Goal: Information Seeking & Learning: Learn about a topic

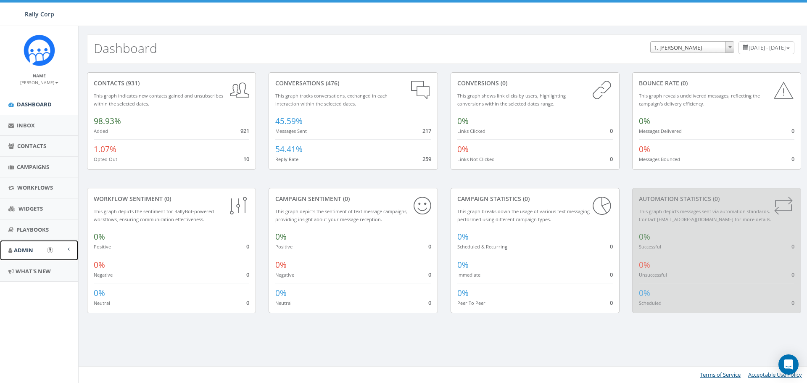
click at [31, 248] on span "Admin" at bounding box center [23, 250] width 19 height 8
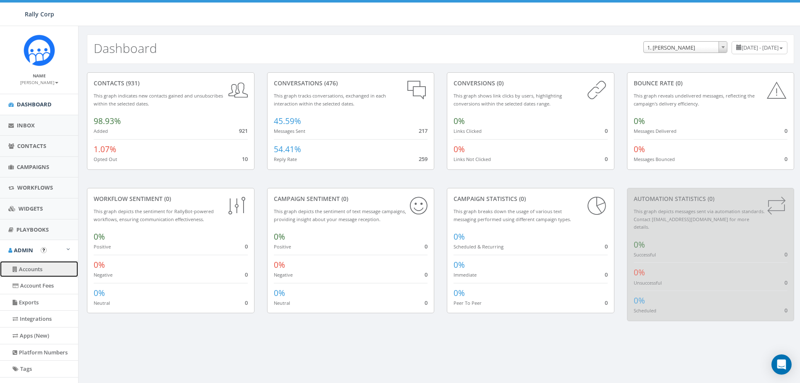
click at [34, 267] on link "Accounts" at bounding box center [39, 269] width 78 height 16
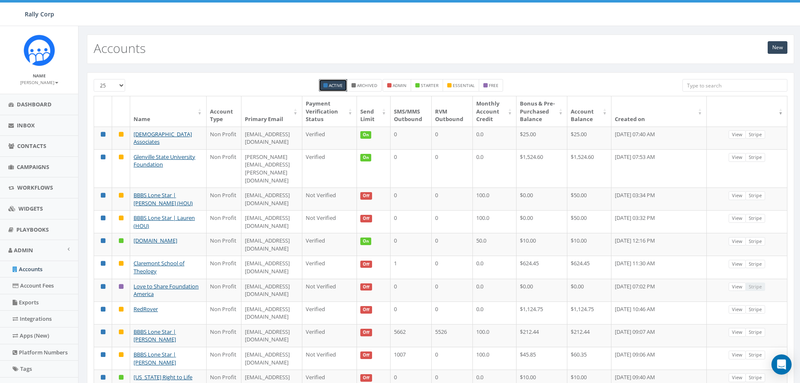
click at [693, 84] on input "search" at bounding box center [735, 85] width 105 height 13
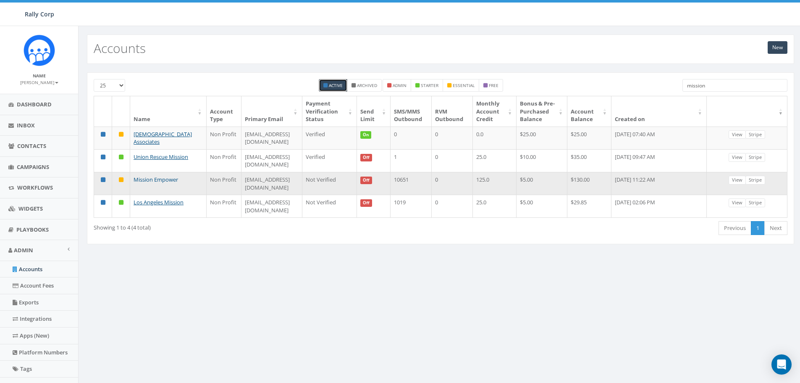
type input "mission"
click at [149, 183] on link "Mission Empower" at bounding box center [156, 180] width 45 height 8
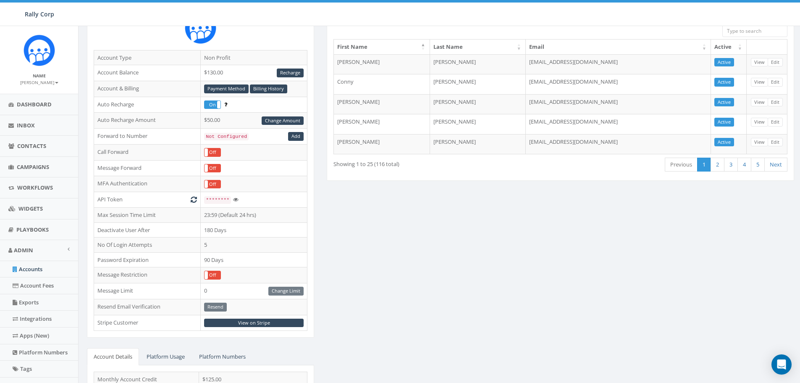
scroll to position [126, 0]
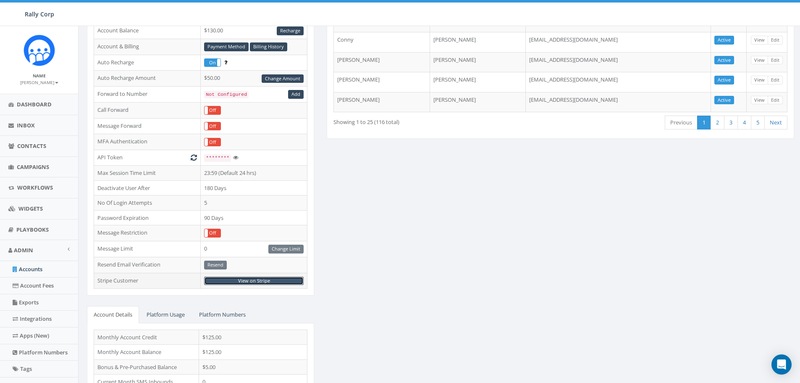
click at [253, 279] on link "View on Stripe" at bounding box center [254, 280] width 100 height 9
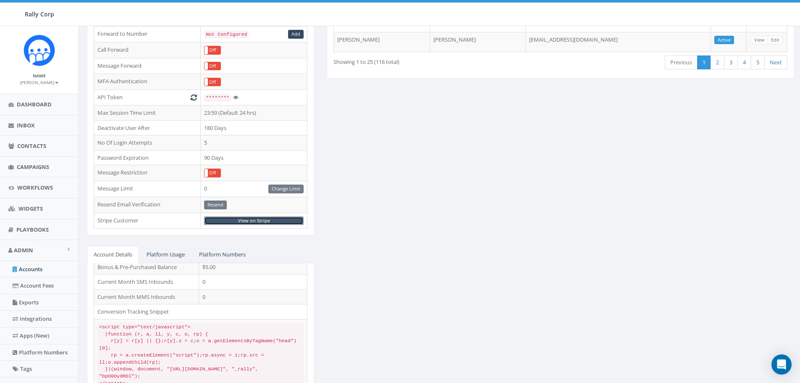
scroll to position [171, 0]
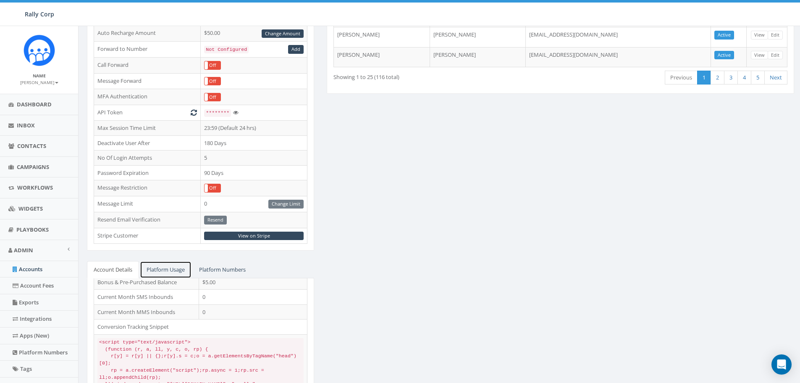
click at [162, 267] on link "Platform Usage" at bounding box center [166, 269] width 52 height 17
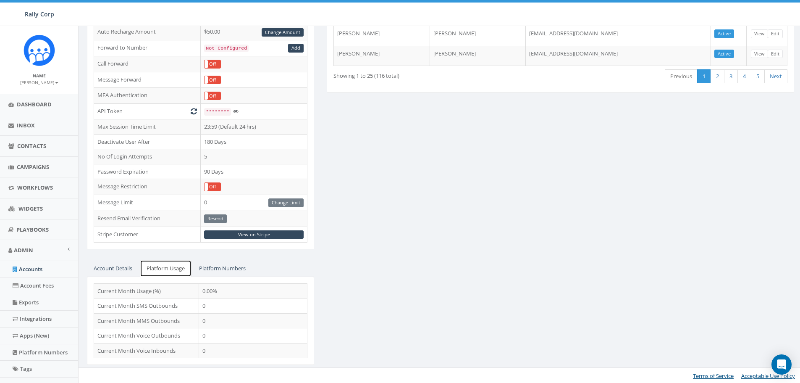
scroll to position [173, 0]
click at [221, 269] on link "Platform Numbers" at bounding box center [222, 267] width 60 height 17
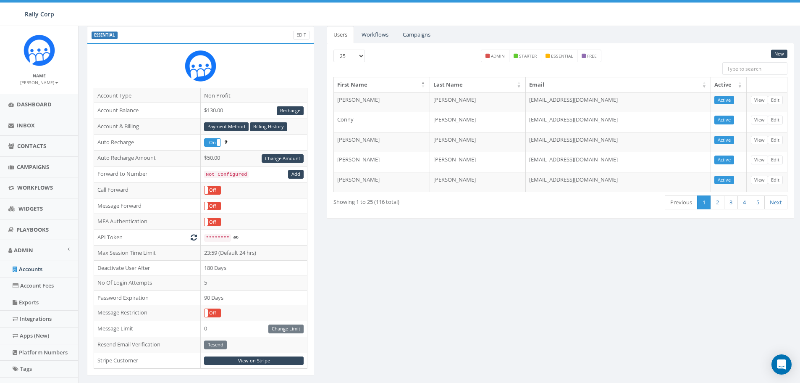
scroll to position [32, 0]
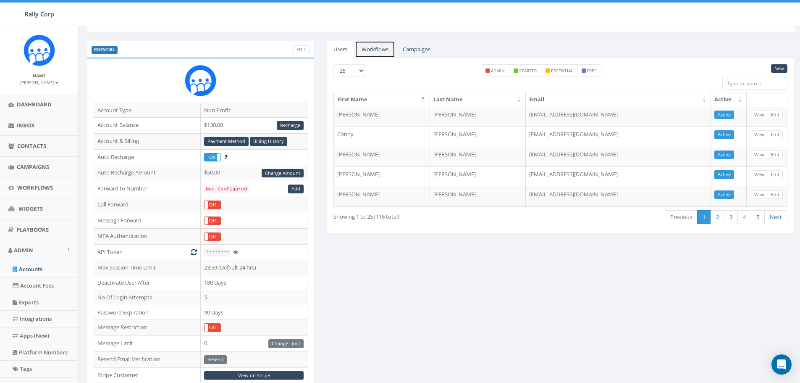
click at [371, 47] on link "Workflows" at bounding box center [375, 49] width 40 height 17
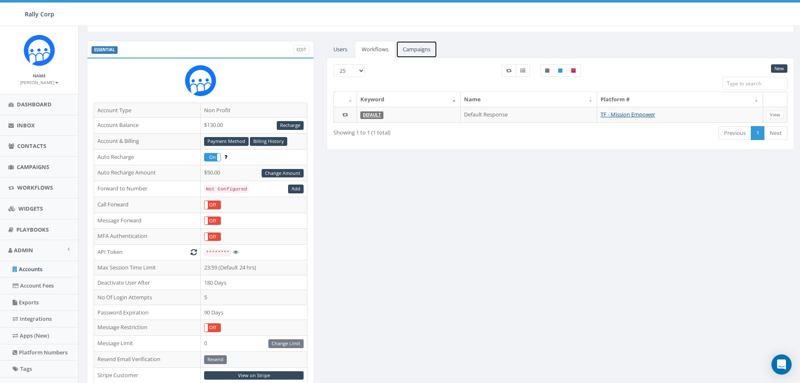
click at [413, 51] on link "Campaigns" at bounding box center [416, 49] width 41 height 17
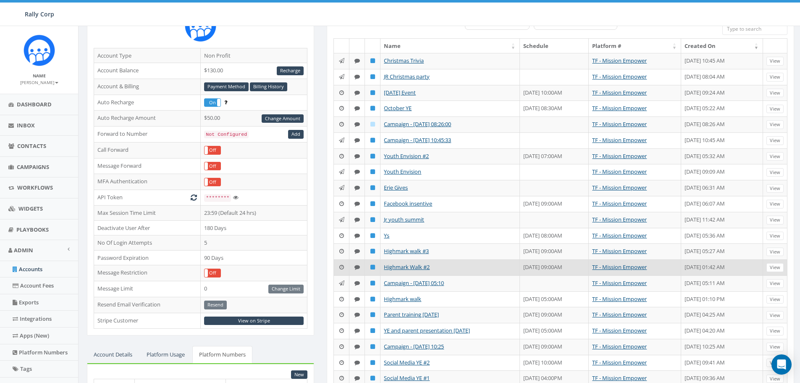
scroll to position [0, 0]
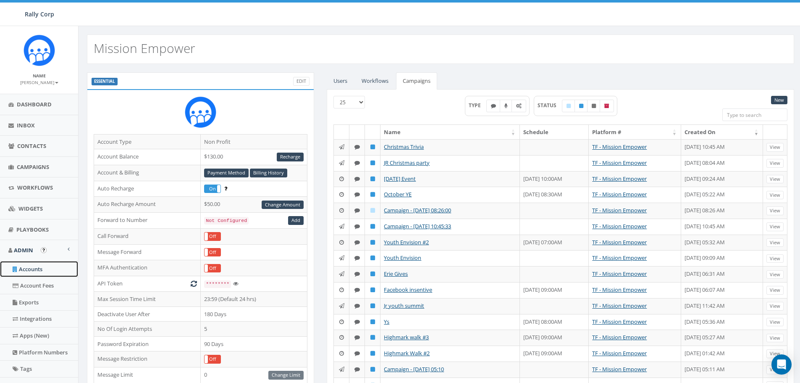
click at [34, 269] on link "Accounts" at bounding box center [39, 269] width 78 height 16
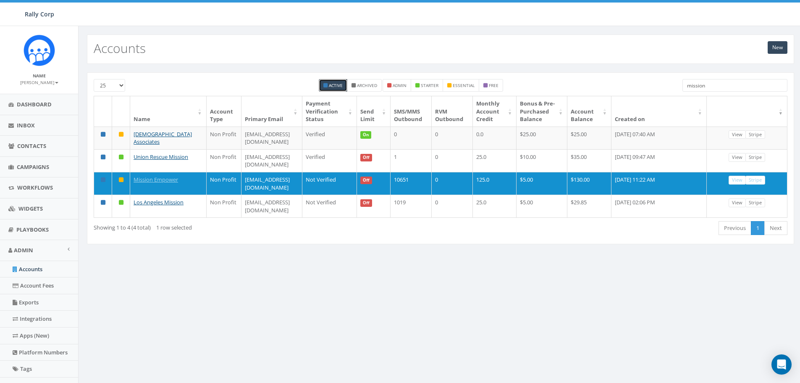
drag, startPoint x: 713, startPoint y: 87, endPoint x: 668, endPoint y: 82, distance: 45.8
click at [671, 82] on div "25 50 100 Active Archived admin starter essential free mission" at bounding box center [440, 87] width 707 height 17
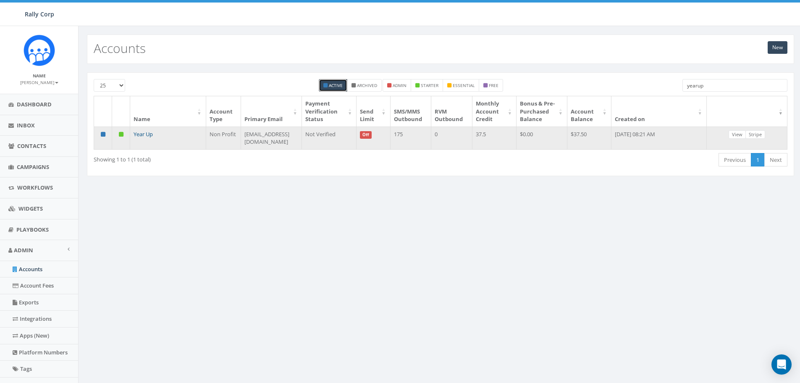
type input "yearup"
click at [145, 133] on link "Year Up" at bounding box center [143, 134] width 19 height 8
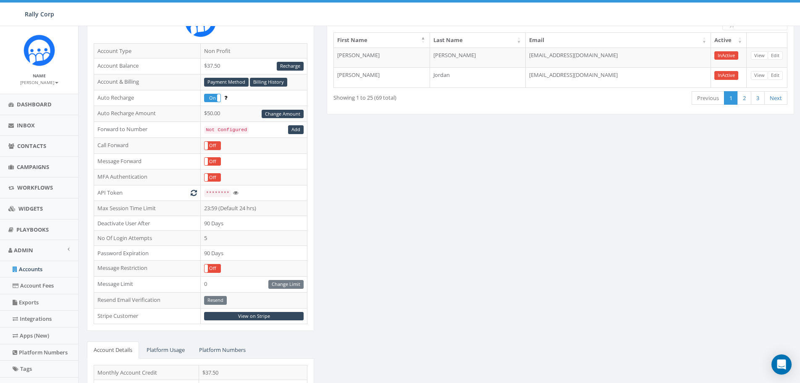
scroll to position [42, 0]
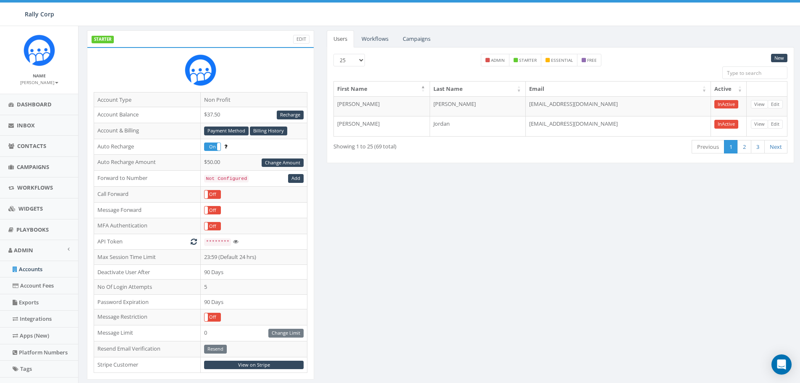
click at [598, 310] on div "STARTER Edit Account Type Non Profit Account Balance $37.50 Recharge Account & …" at bounding box center [441, 288] width 720 height 516
click at [371, 39] on link "Workflows" at bounding box center [375, 38] width 40 height 17
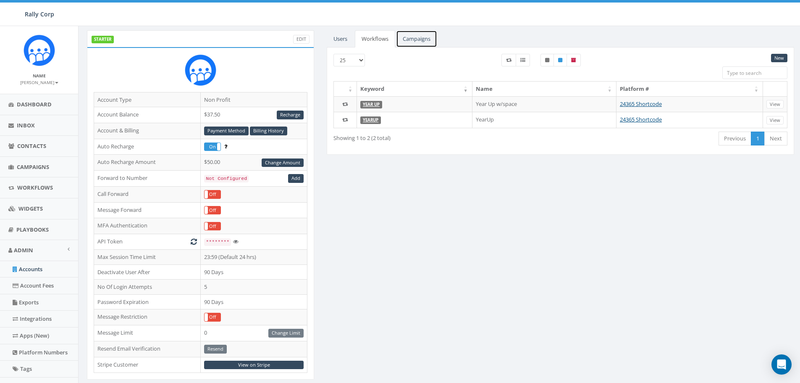
click at [418, 36] on link "Campaigns" at bounding box center [416, 38] width 41 height 17
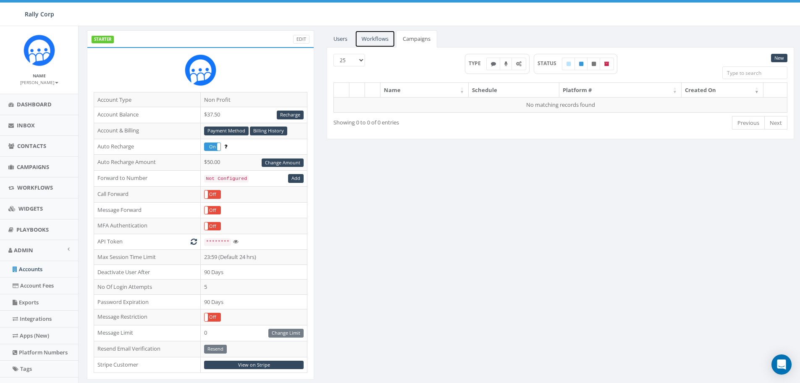
click at [374, 38] on link "Workflows" at bounding box center [375, 38] width 40 height 17
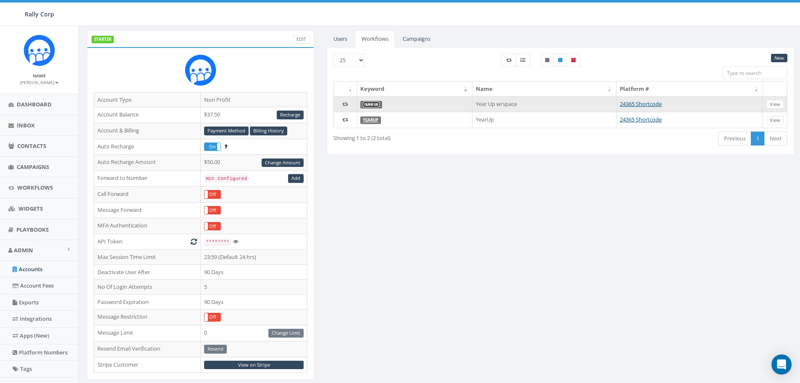
click at [371, 103] on link "Year Up" at bounding box center [371, 104] width 17 height 5
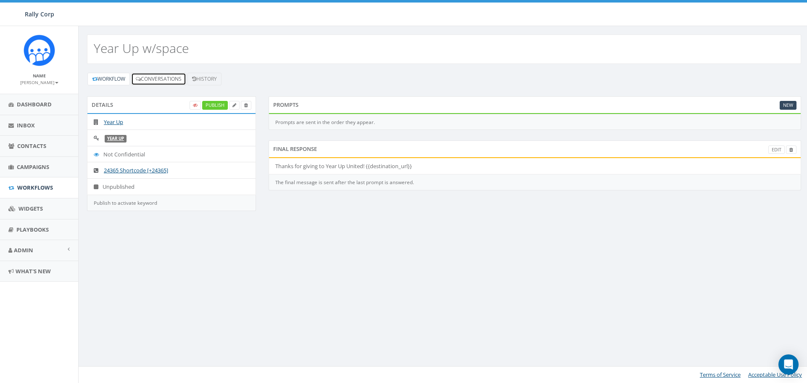
click at [162, 78] on link "Conversations" at bounding box center [158, 79] width 55 height 13
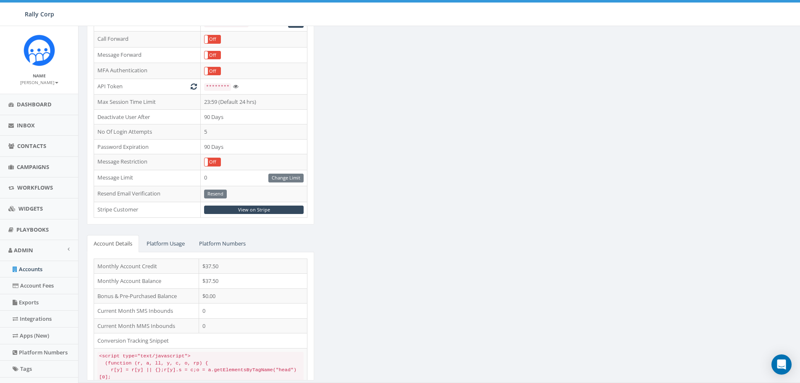
scroll to position [213, 0]
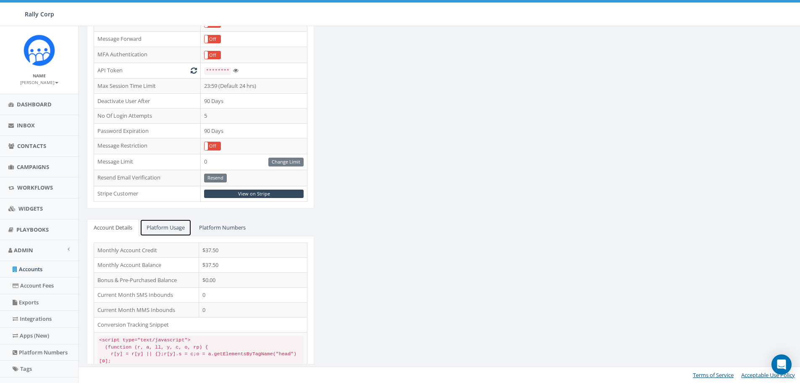
click at [158, 226] on link "Platform Usage" at bounding box center [166, 227] width 52 height 17
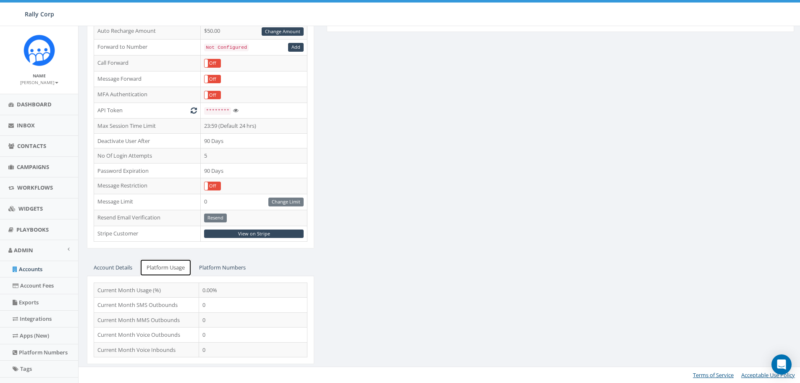
scroll to position [173, 0]
click at [219, 268] on link "Platform Numbers" at bounding box center [222, 267] width 60 height 17
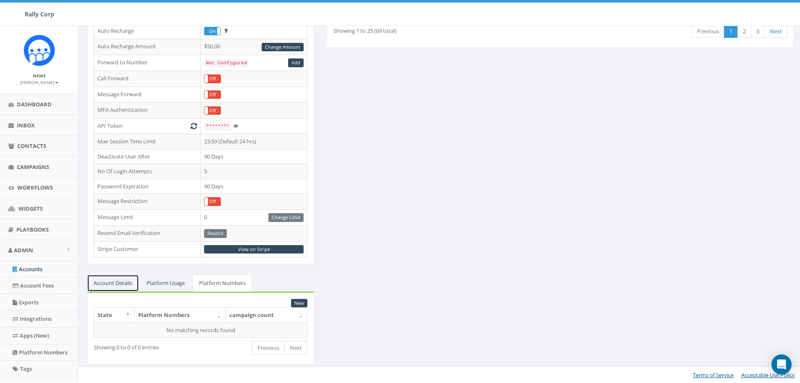
click at [116, 284] on link "Account Details" at bounding box center [113, 282] width 52 height 17
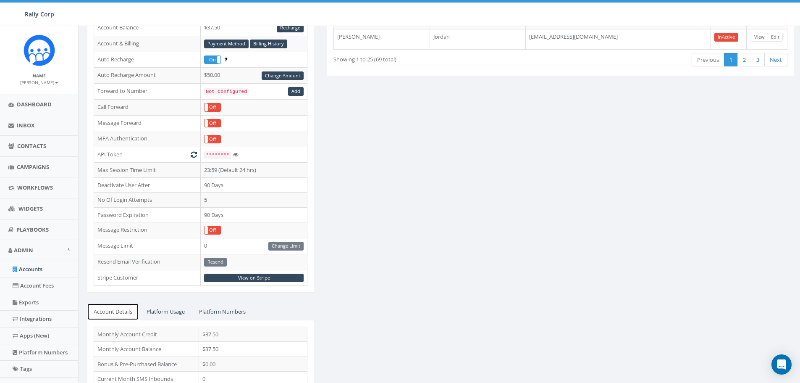
scroll to position [45, 0]
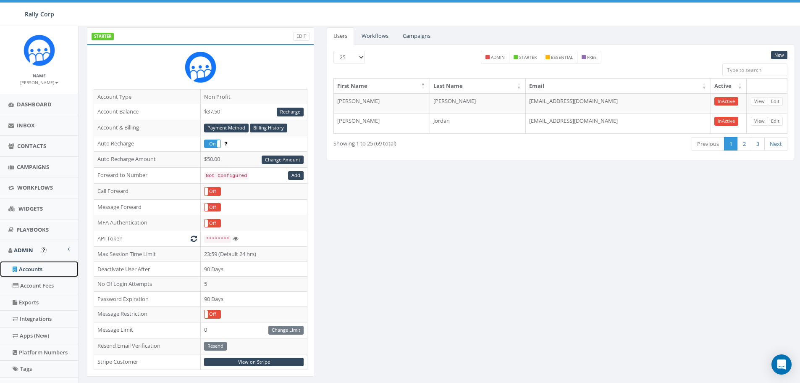
click at [28, 269] on link "Accounts" at bounding box center [39, 269] width 78 height 16
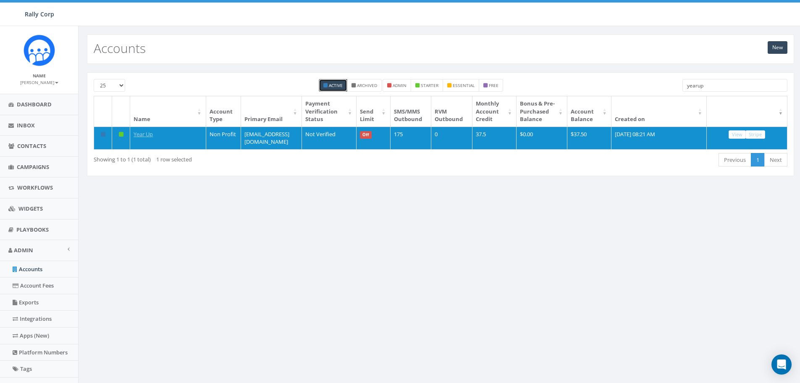
drag, startPoint x: 714, startPoint y: 85, endPoint x: 650, endPoint y: 79, distance: 64.1
click at [650, 80] on div "25 50 100 Active Archived admin starter essential free yearup" at bounding box center [440, 87] width 707 height 17
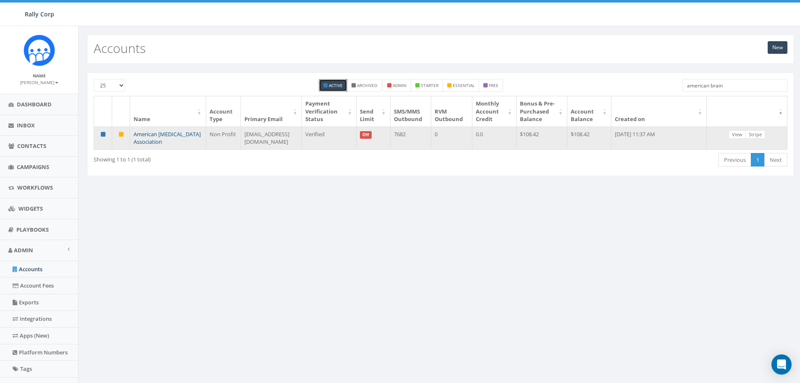
type input "american brain"
click at [145, 136] on link "American Brain Tumor Association" at bounding box center [167, 138] width 67 height 16
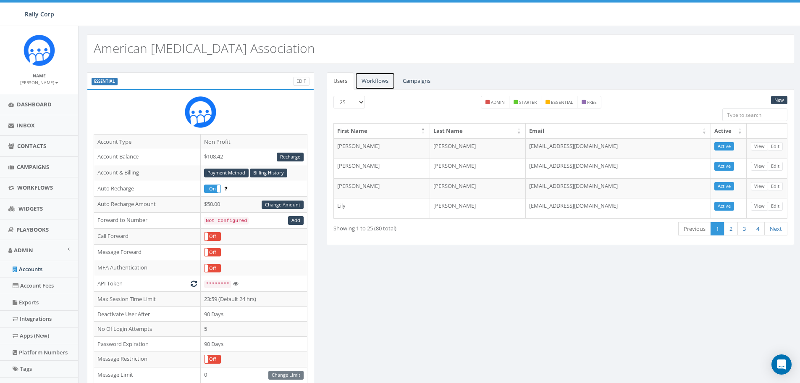
click at [375, 81] on link "Workflows" at bounding box center [375, 80] width 40 height 17
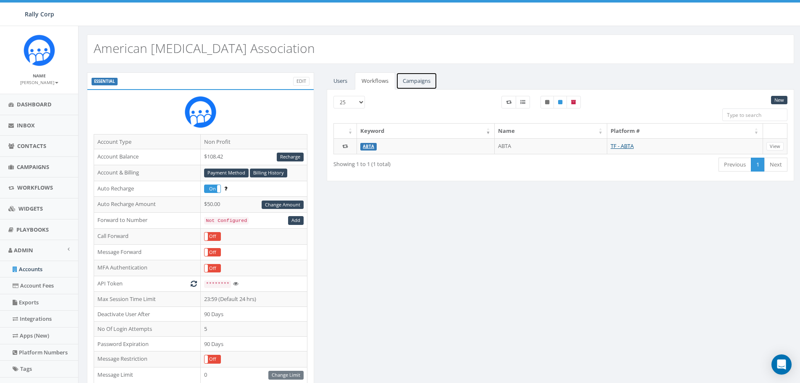
click at [416, 81] on link "Campaigns" at bounding box center [416, 80] width 41 height 17
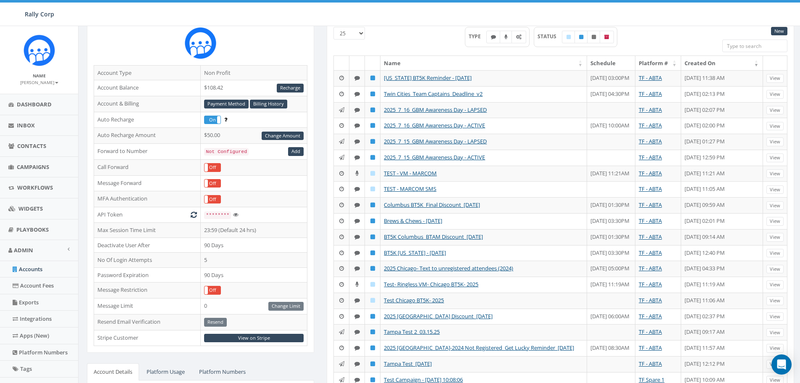
scroll to position [84, 0]
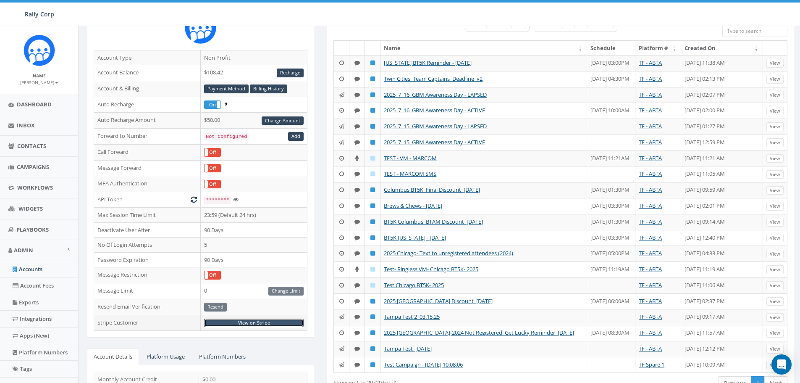
click at [256, 322] on link "View on Stripe" at bounding box center [254, 322] width 100 height 9
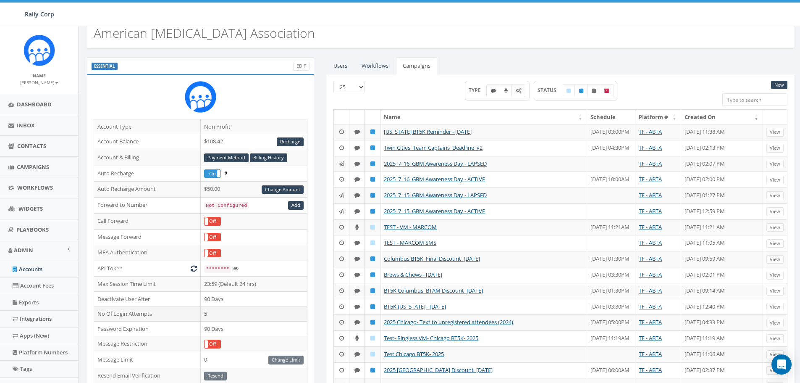
scroll to position [0, 0]
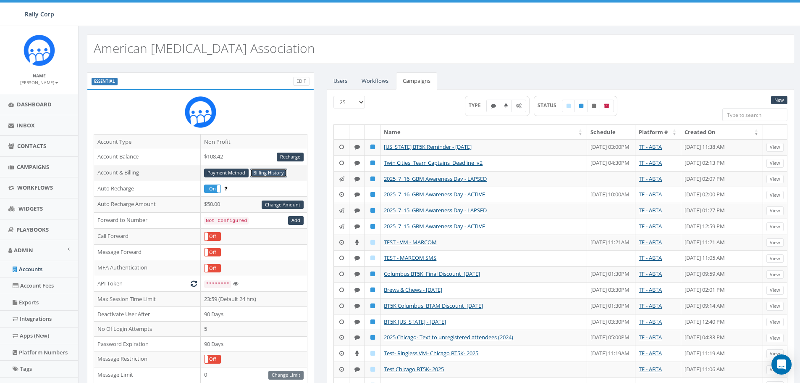
click at [264, 172] on link "Billing History" at bounding box center [268, 172] width 37 height 9
click at [217, 172] on link "Payment Method" at bounding box center [226, 172] width 45 height 9
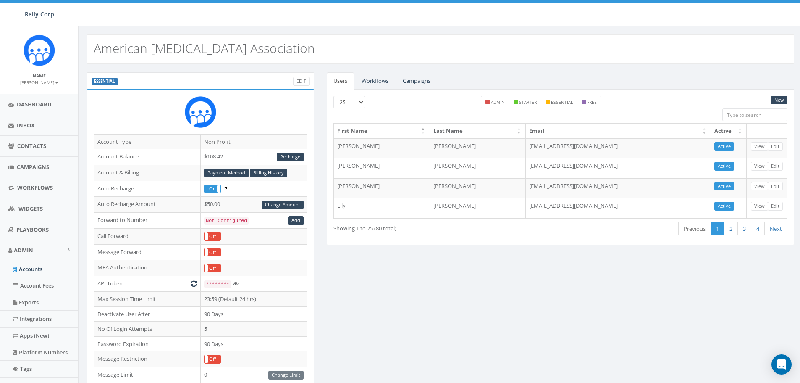
click at [55, 82] on b at bounding box center [56, 83] width 3 height 2
click at [26, 106] on link "Sign Out" at bounding box center [42, 105] width 66 height 11
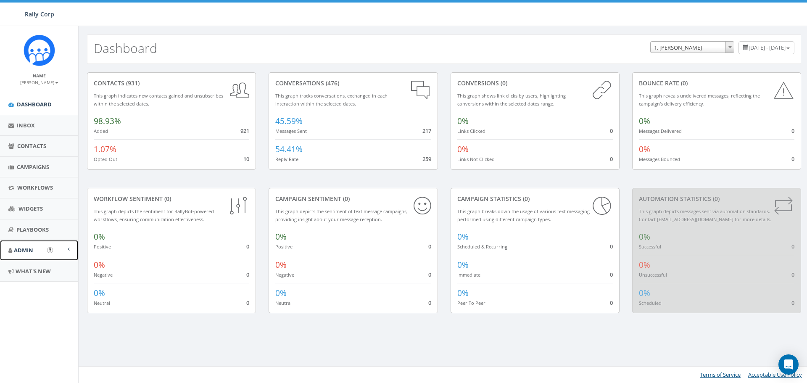
click at [39, 248] on link "Admin" at bounding box center [39, 250] width 78 height 21
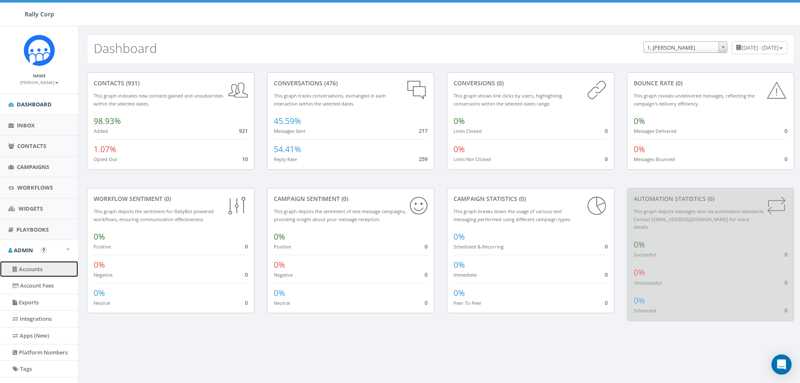
click at [38, 268] on link "Accounts" at bounding box center [39, 269] width 78 height 16
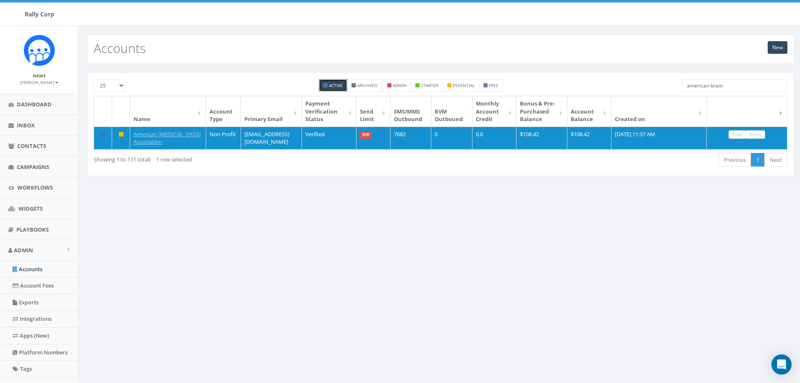
drag, startPoint x: 727, startPoint y: 84, endPoint x: 670, endPoint y: 92, distance: 58.1
click at [675, 92] on div "25 50 100 Active Archived admin starter essential free american brain" at bounding box center [440, 87] width 707 height 17
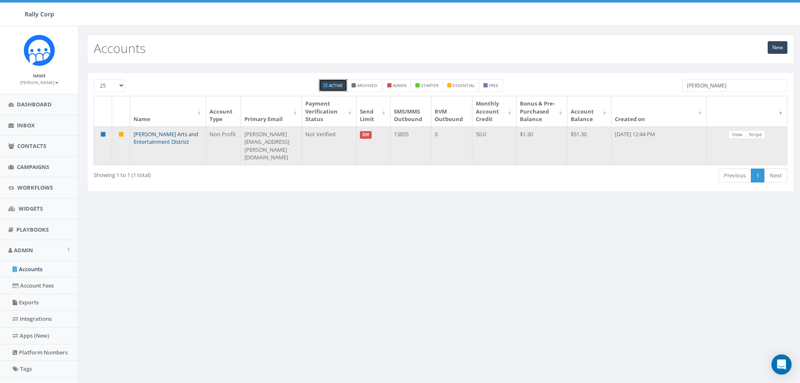
type input "NOto"
click at [150, 144] on link "[PERSON_NAME] Arts and Entertainment District" at bounding box center [166, 138] width 65 height 16
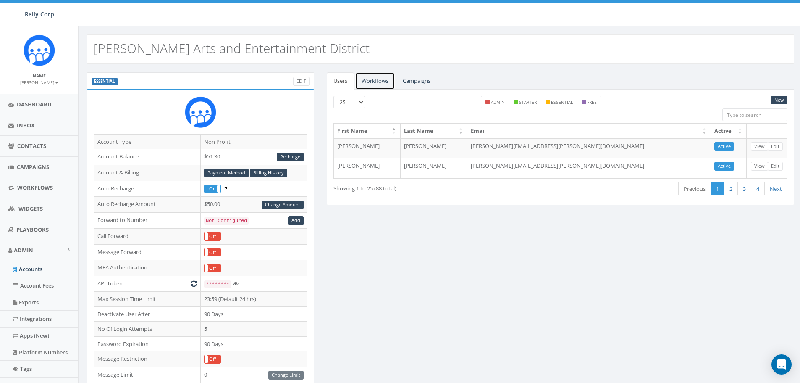
click at [374, 80] on link "Workflows" at bounding box center [375, 80] width 40 height 17
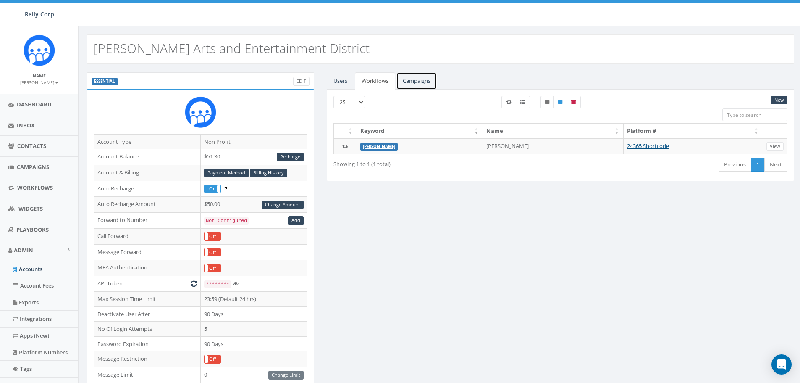
click at [418, 79] on link "Campaigns" at bounding box center [416, 80] width 41 height 17
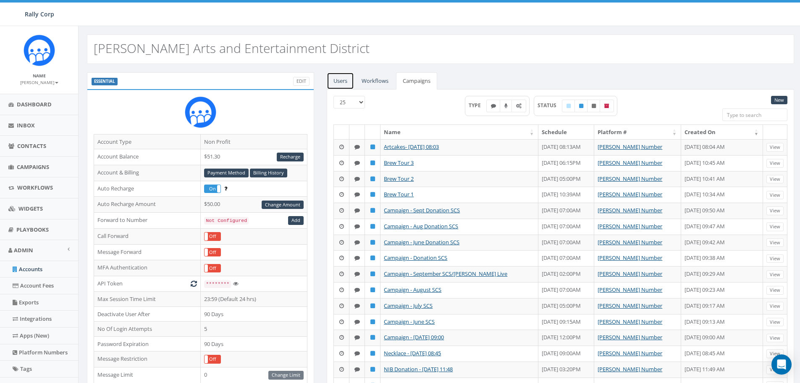
click at [339, 81] on link "Users" at bounding box center [340, 80] width 27 height 17
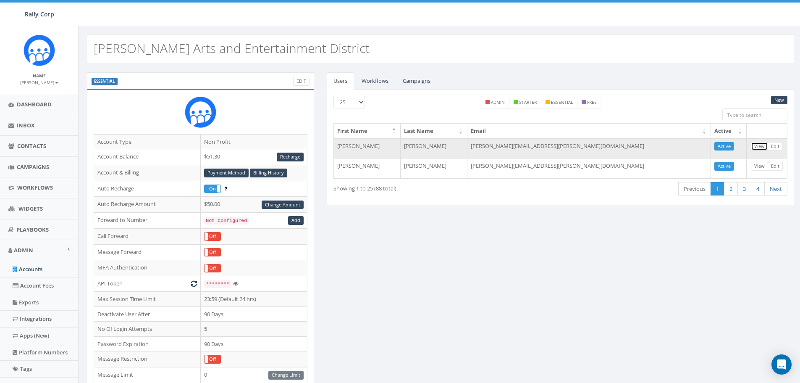
click at [758, 147] on link "View" at bounding box center [759, 146] width 17 height 9
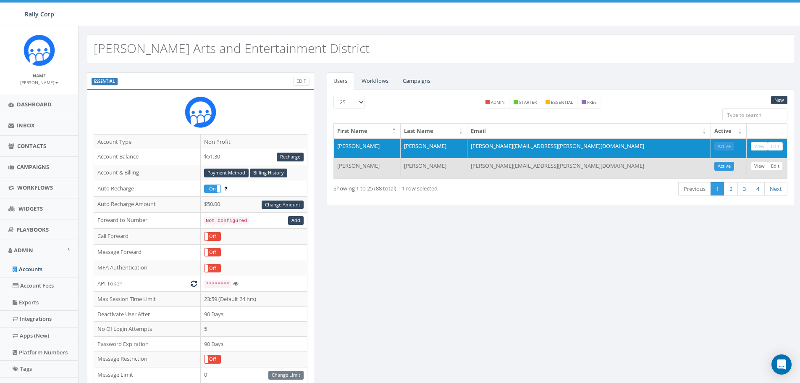
click at [437, 166] on td "[PERSON_NAME]" at bounding box center [434, 168] width 67 height 20
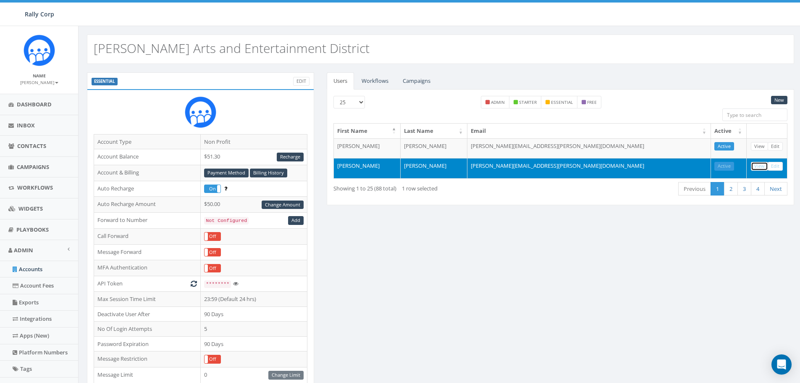
click at [757, 164] on link "View" at bounding box center [759, 166] width 17 height 9
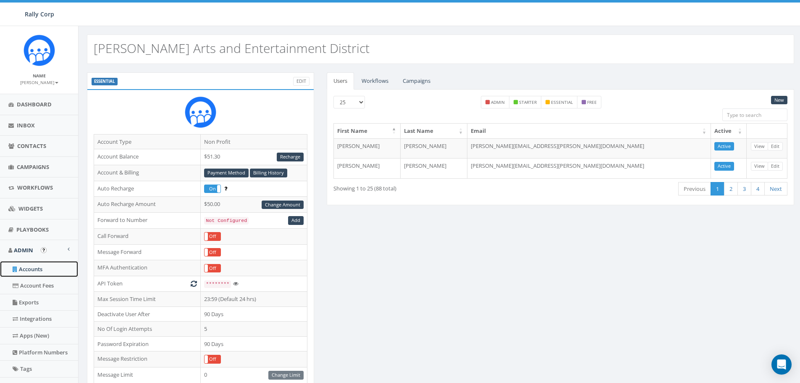
click at [38, 268] on link "Accounts" at bounding box center [39, 269] width 78 height 16
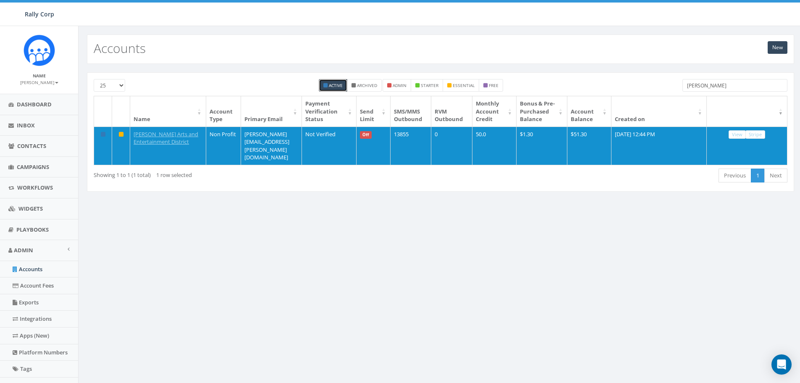
drag, startPoint x: 705, startPoint y: 85, endPoint x: 668, endPoint y: 93, distance: 37.9
click at [668, 93] on div "25 50 100 Active Archived admin starter essential free NOto" at bounding box center [440, 87] width 707 height 17
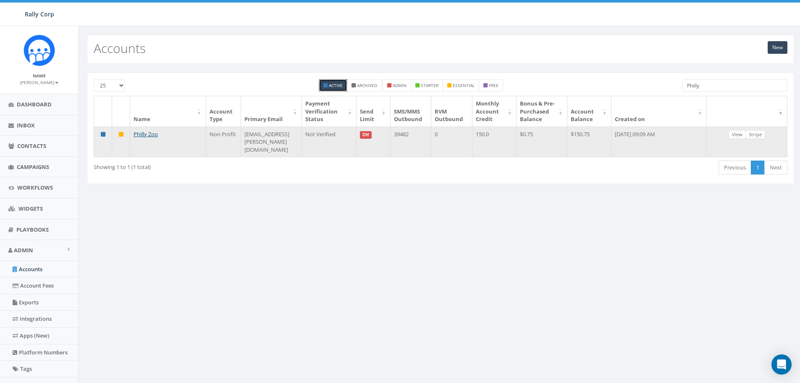
type input "Philly"
click at [160, 145] on td "Philly Zoo" at bounding box center [168, 141] width 76 height 31
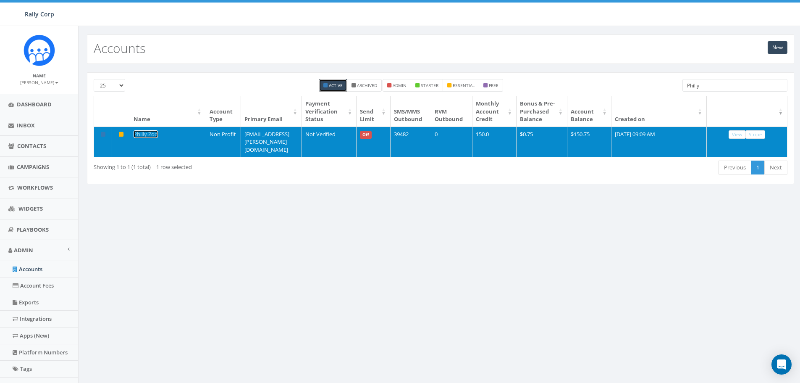
click at [150, 138] on link "Philly Zoo" at bounding box center [146, 134] width 24 height 8
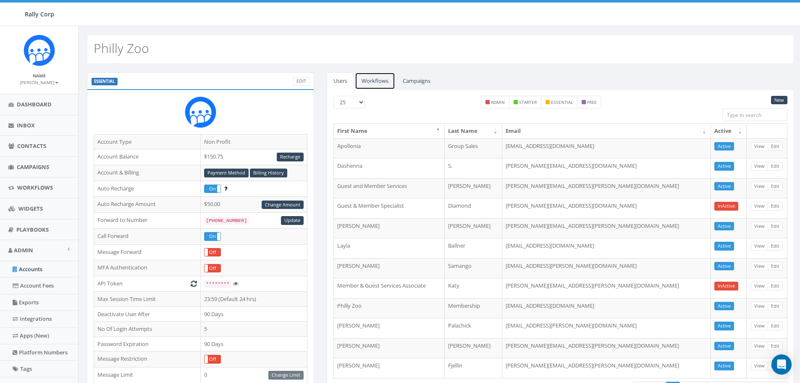
click at [371, 77] on link "Workflows" at bounding box center [375, 80] width 40 height 17
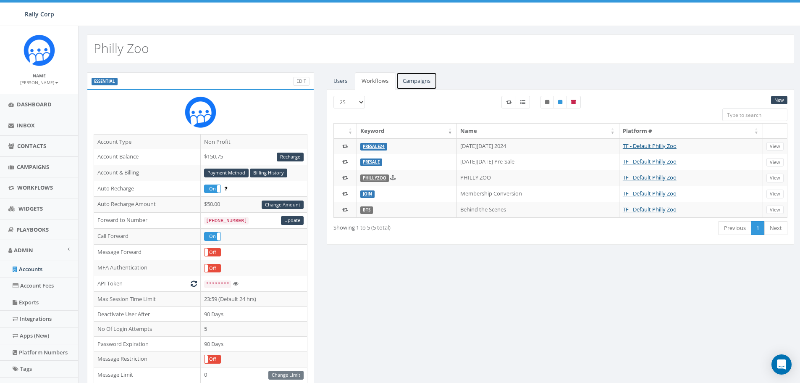
click at [415, 80] on link "Campaigns" at bounding box center [416, 80] width 41 height 17
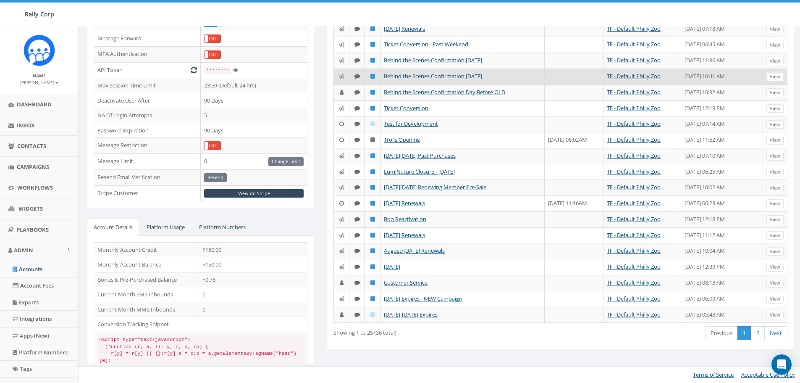
scroll to position [240, 0]
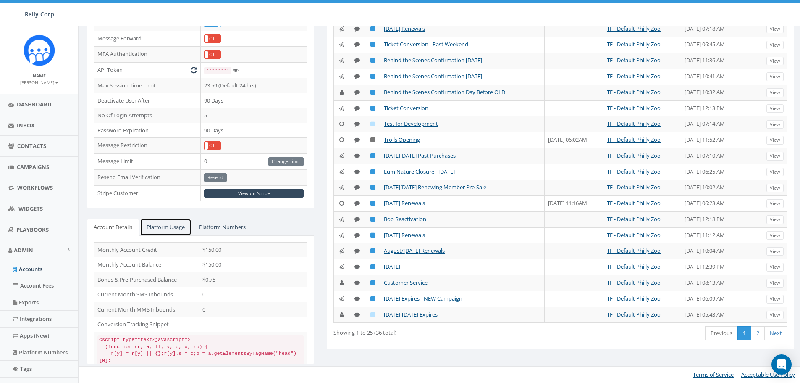
click at [172, 218] on link "Platform Usage" at bounding box center [166, 226] width 52 height 17
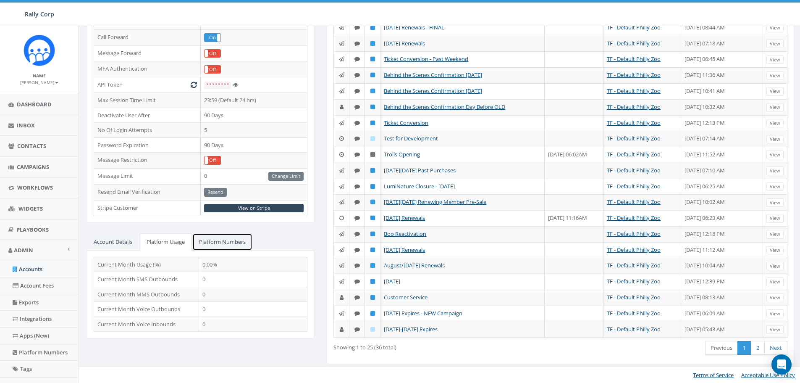
click at [215, 233] on link "Platform Numbers" at bounding box center [222, 241] width 60 height 17
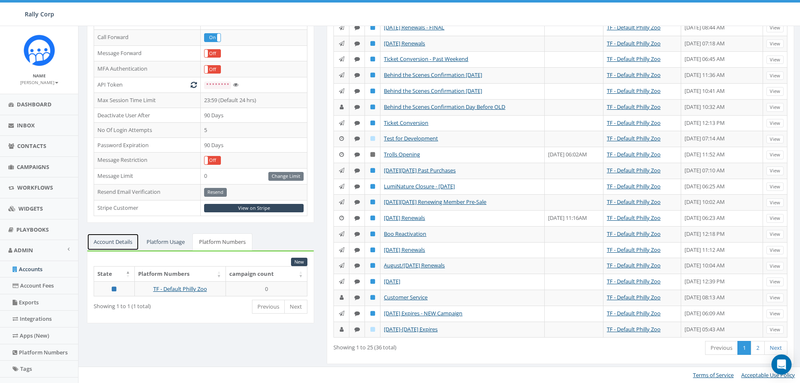
click at [109, 233] on link "Account Details" at bounding box center [113, 241] width 52 height 17
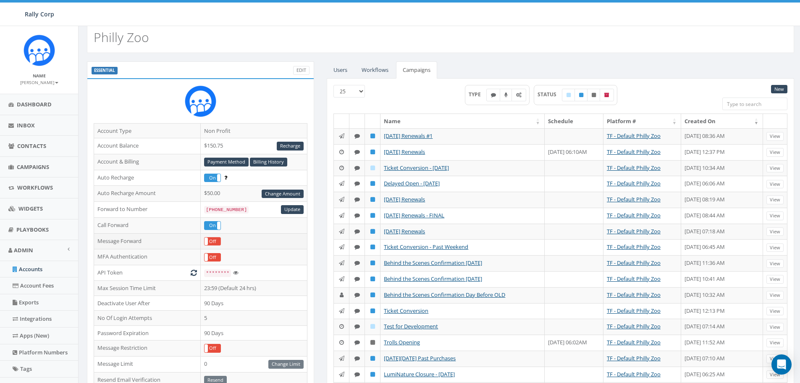
scroll to position [0, 0]
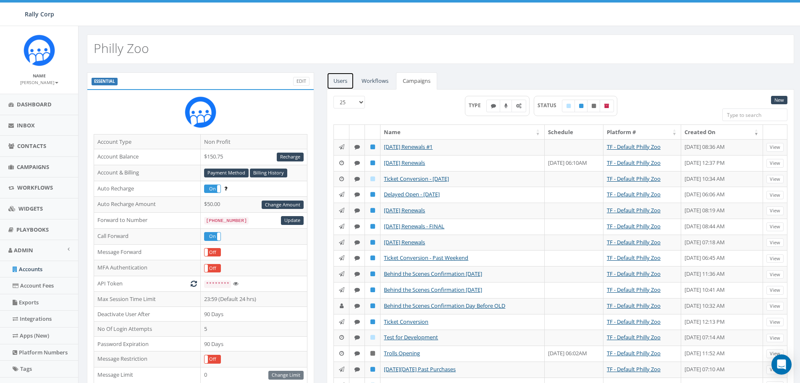
click at [342, 80] on link "Users" at bounding box center [340, 80] width 27 height 17
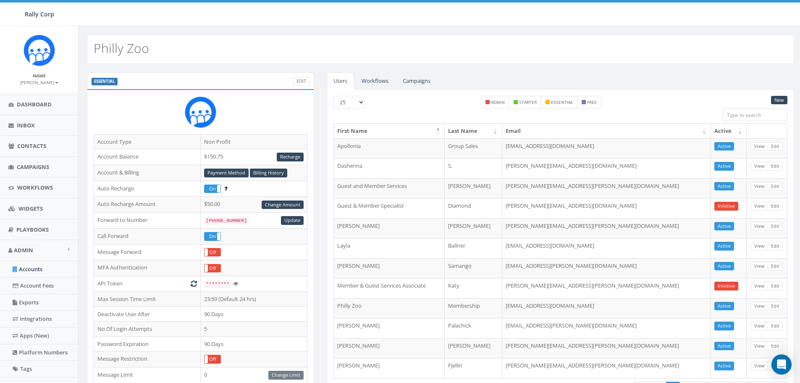
click at [558, 103] on small "essential" at bounding box center [562, 102] width 22 height 6
checkbox input "true"
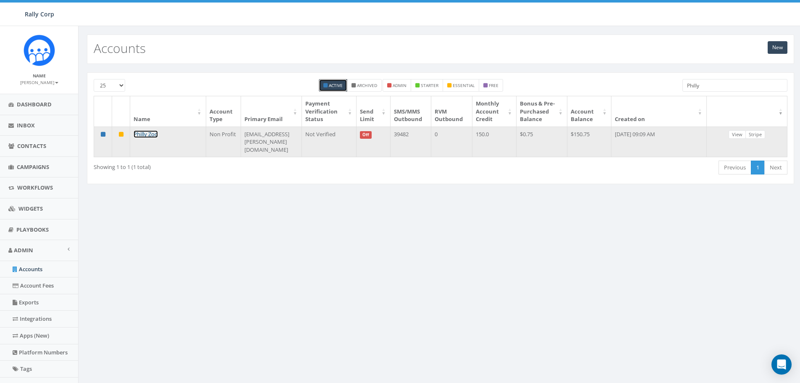
click at [151, 138] on link "Philly Zoo" at bounding box center [146, 134] width 24 height 8
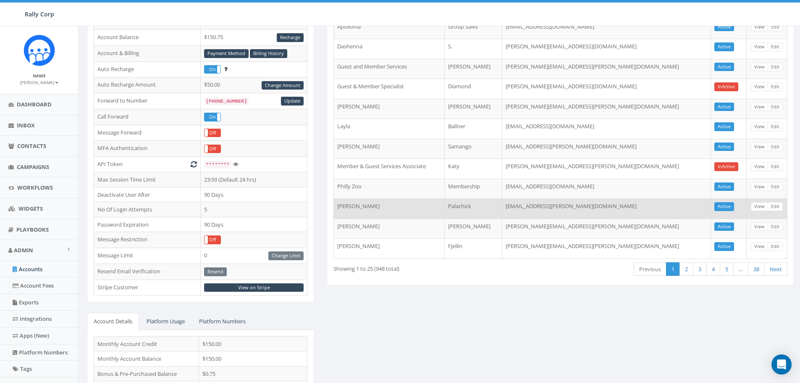
scroll to position [126, 0]
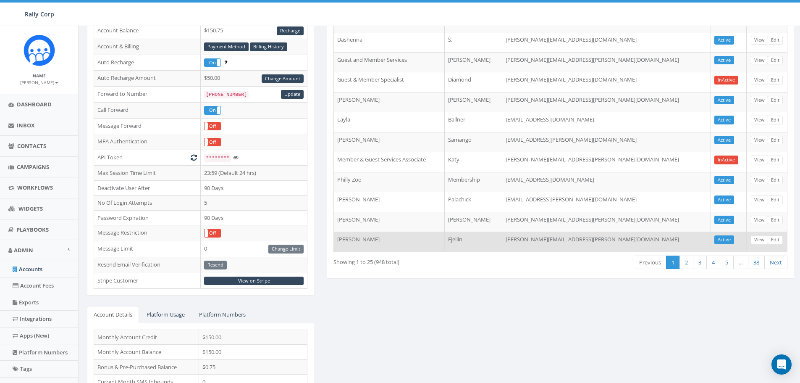
click at [445, 239] on td "Tara" at bounding box center [389, 242] width 111 height 20
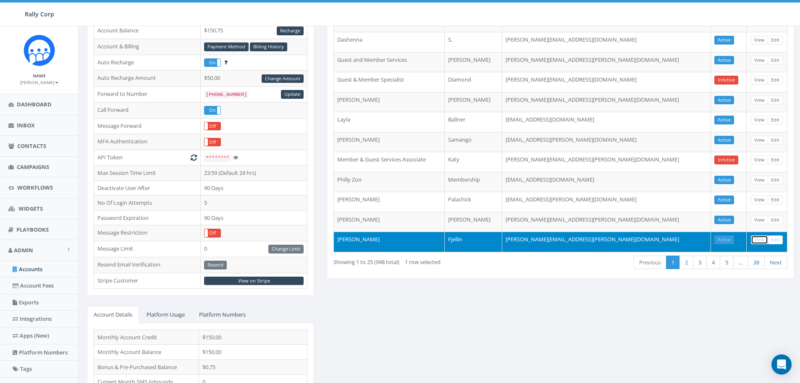
click at [759, 239] on link "View" at bounding box center [759, 239] width 17 height 9
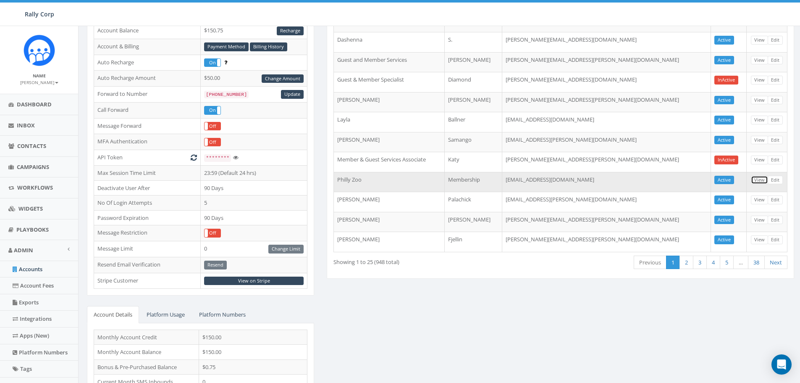
click at [761, 179] on link "View" at bounding box center [759, 180] width 17 height 9
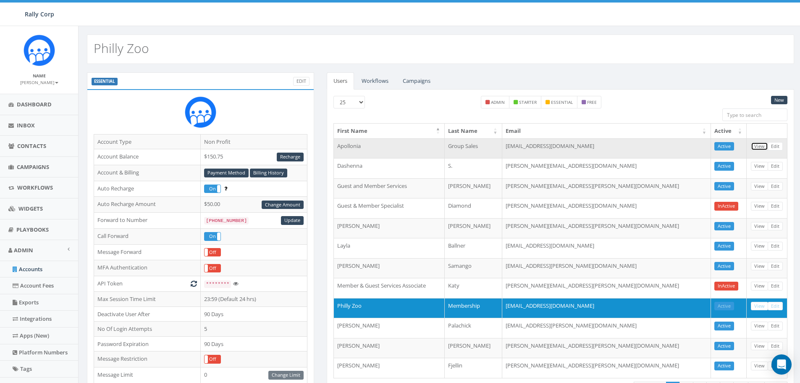
click at [759, 145] on link "View" at bounding box center [759, 146] width 17 height 9
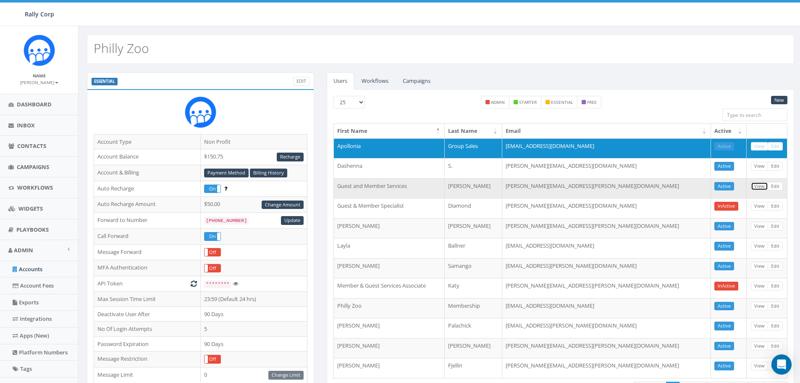
click at [759, 186] on link "View" at bounding box center [759, 186] width 17 height 9
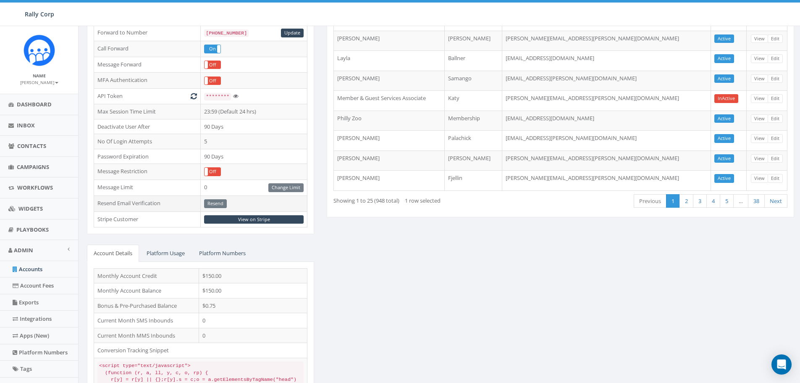
scroll to position [210, 0]
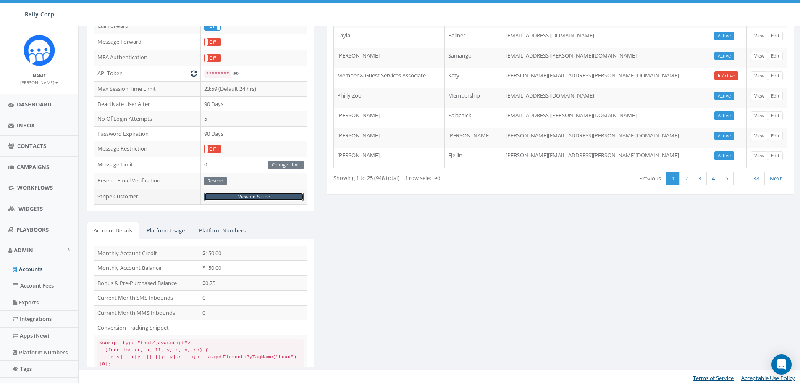
click at [249, 197] on link "View on Stripe" at bounding box center [254, 196] width 100 height 9
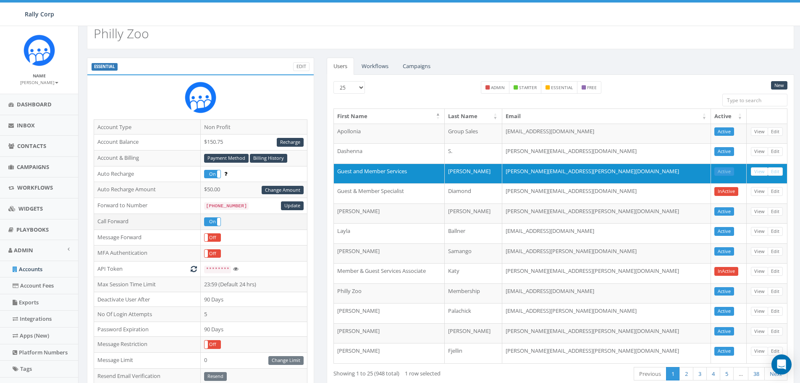
scroll to position [0, 0]
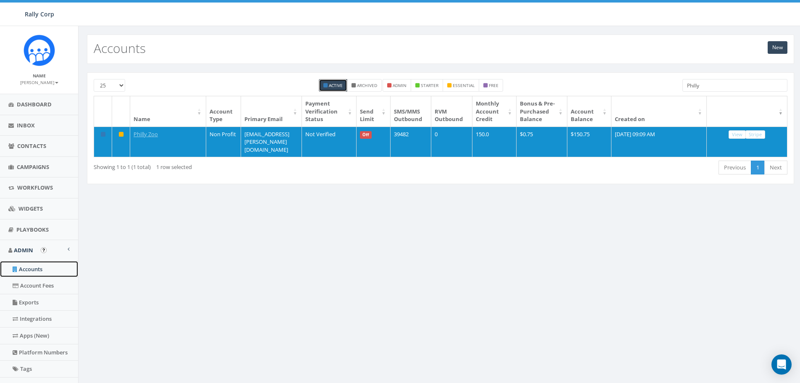
click at [31, 268] on link "Accounts" at bounding box center [39, 269] width 78 height 16
drag, startPoint x: 706, startPoint y: 83, endPoint x: 658, endPoint y: 88, distance: 48.2
click at [658, 88] on div "25 50 100 Active Archived admin starter essential free Philly" at bounding box center [440, 87] width 707 height 17
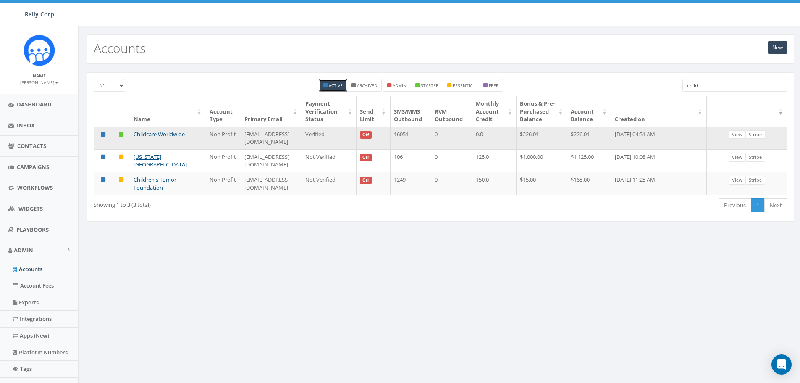
type input "child"
click at [147, 138] on link "Childcare Worldwide" at bounding box center [159, 134] width 51 height 8
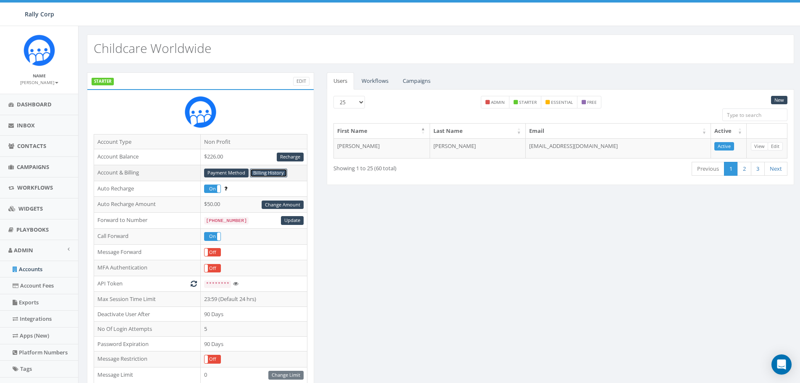
click at [263, 174] on link "Billing History" at bounding box center [268, 172] width 37 height 9
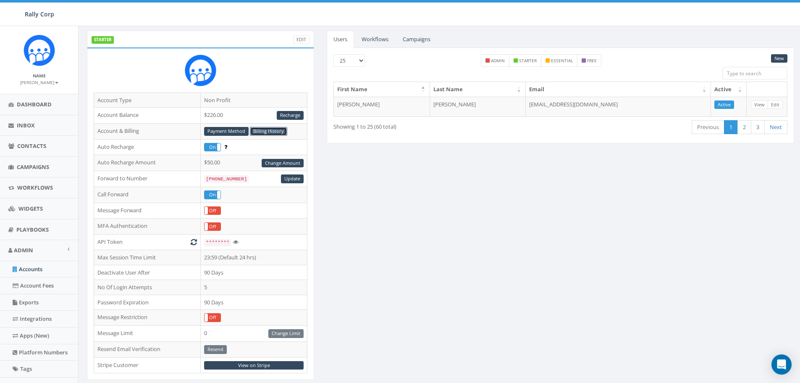
scroll to position [42, 0]
click at [249, 364] on link "View on Stripe" at bounding box center [254, 364] width 100 height 9
click at [218, 130] on link "Payment Method" at bounding box center [226, 130] width 45 height 9
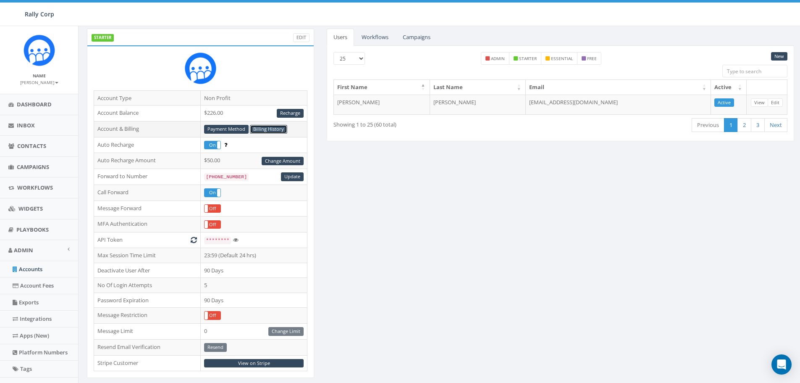
click at [263, 130] on link "Billing History" at bounding box center [268, 129] width 37 height 9
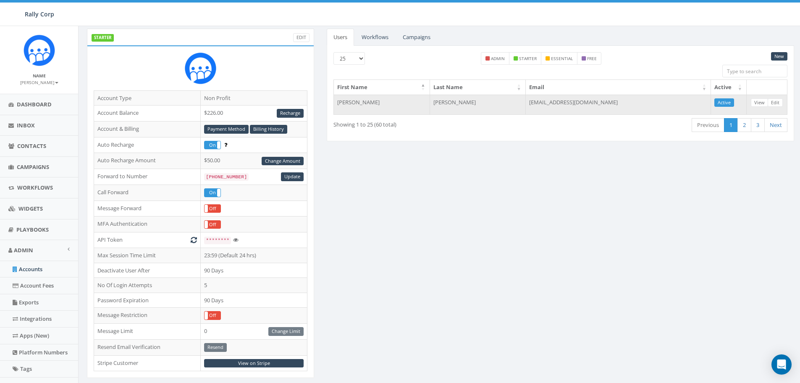
click at [608, 100] on td "[EMAIL_ADDRESS][DOMAIN_NAME]" at bounding box center [618, 105] width 185 height 20
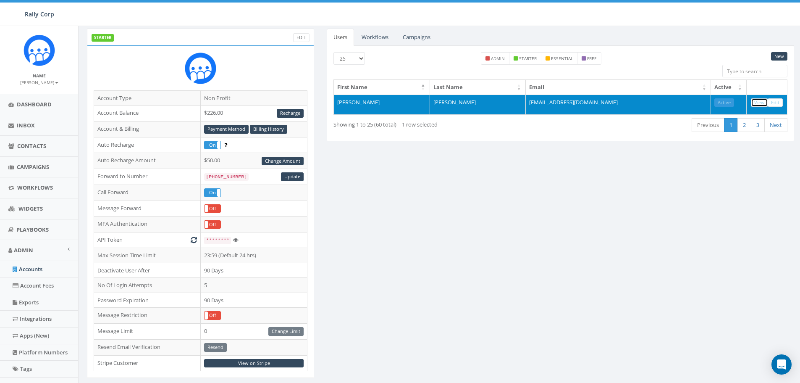
click at [757, 103] on link "View" at bounding box center [759, 102] width 17 height 9
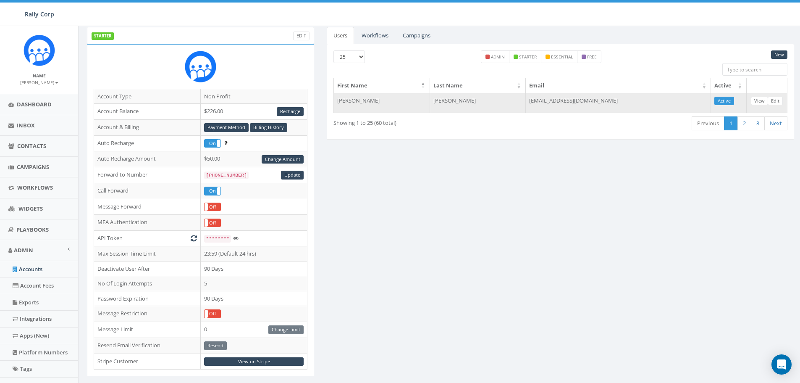
drag, startPoint x: 609, startPoint y: 100, endPoint x: 524, endPoint y: 103, distance: 85.8
click at [526, 103] on td "[EMAIL_ADDRESS][DOMAIN_NAME]" at bounding box center [618, 103] width 185 height 20
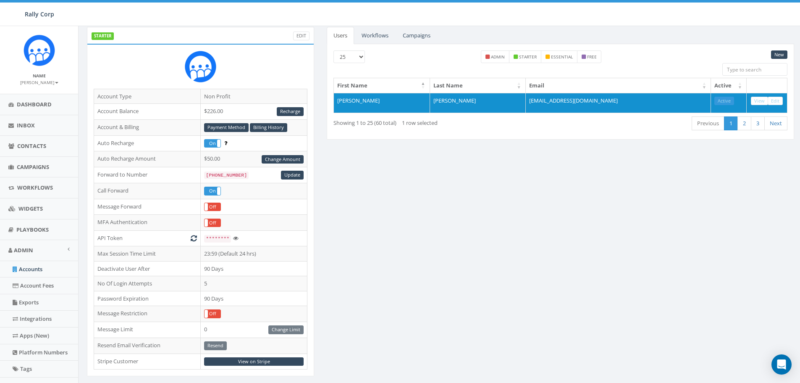
click at [521, 193] on div "STARTER Edit Account Type Non Profit Account Balance $226.00 Recharge Account &…" at bounding box center [441, 285] width 720 height 516
click at [30, 268] on link "Accounts" at bounding box center [39, 269] width 78 height 16
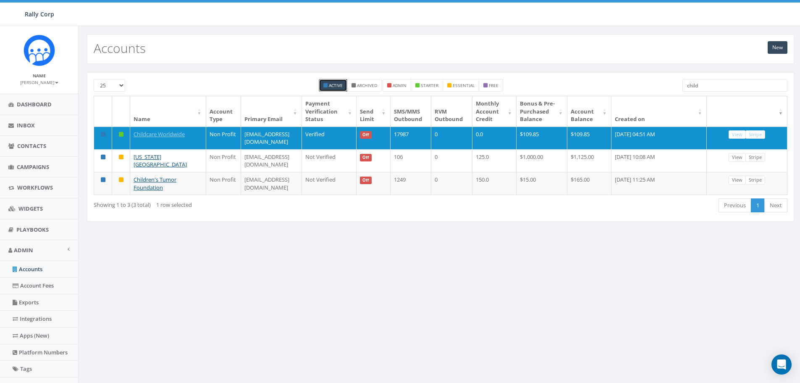
drag, startPoint x: 708, startPoint y: 87, endPoint x: 638, endPoint y: 90, distance: 70.7
click at [639, 91] on div "25 50 100 Active Archived admin starter essential free child" at bounding box center [440, 87] width 707 height 17
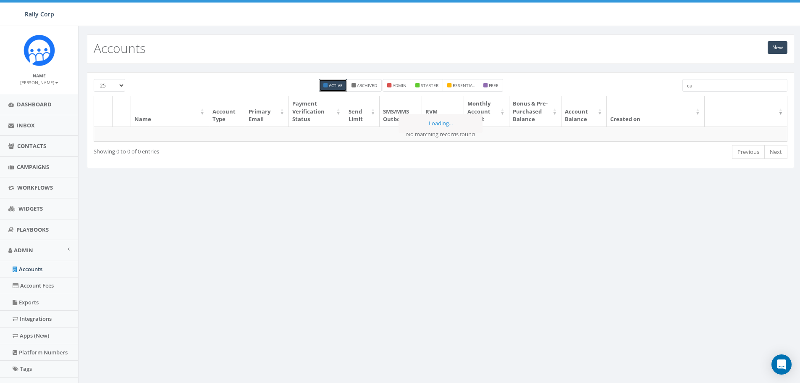
type input "c"
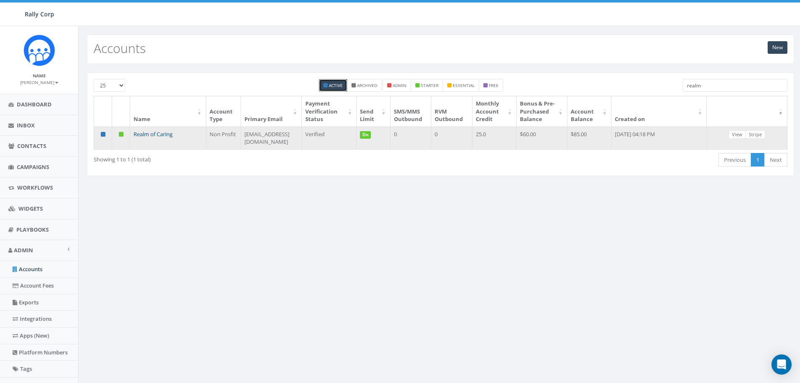
type input "realm"
click at [147, 138] on link "Realm of Caring" at bounding box center [153, 134] width 39 height 8
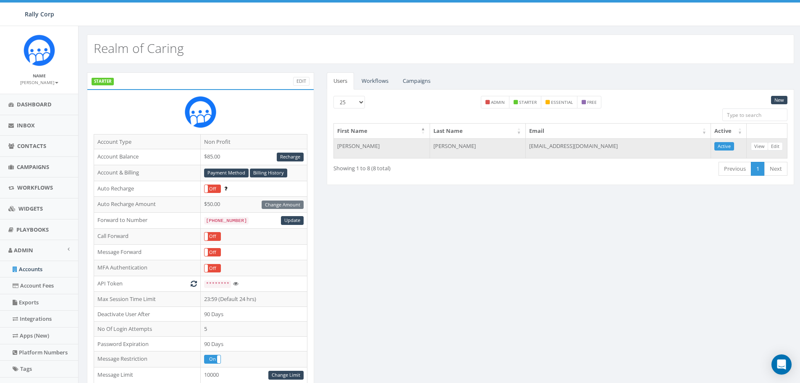
click at [344, 145] on td "[PERSON_NAME]" at bounding box center [382, 148] width 96 height 20
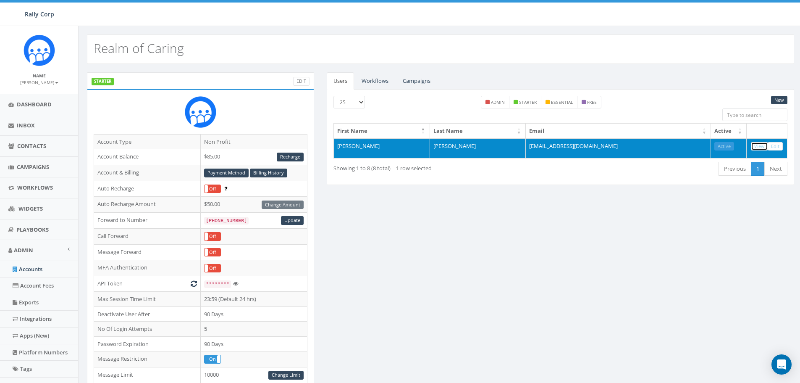
click at [758, 145] on link "View" at bounding box center [759, 146] width 17 height 9
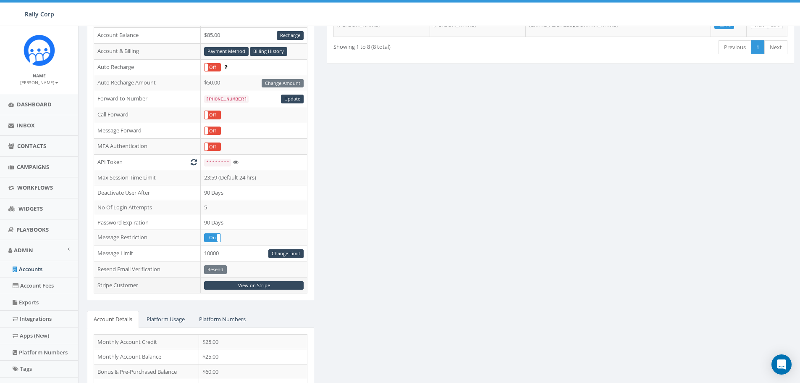
scroll to position [126, 0]
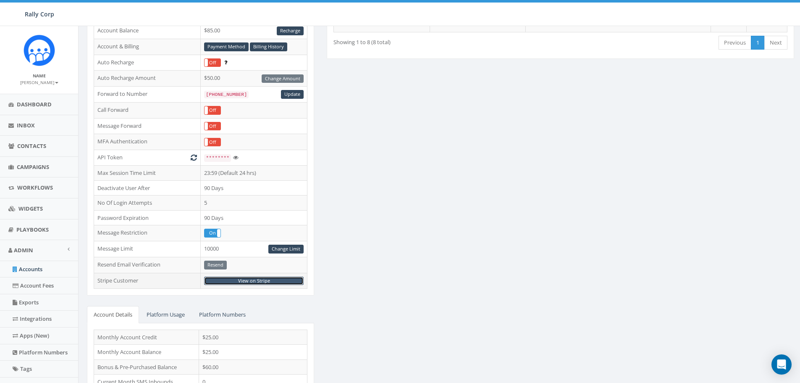
click at [250, 280] on link "View on Stripe" at bounding box center [254, 280] width 100 height 9
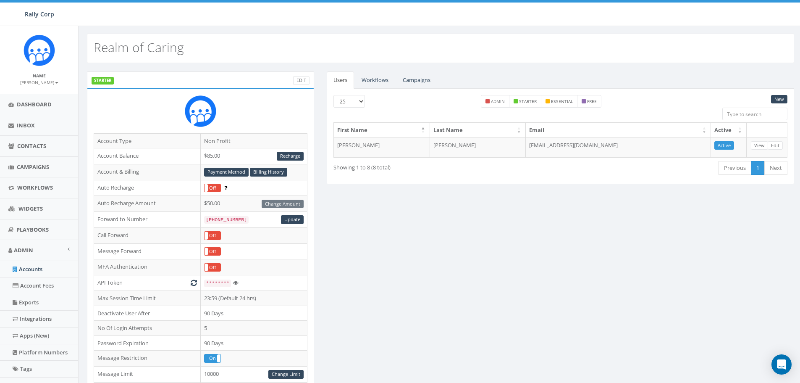
scroll to position [0, 0]
click at [370, 78] on link "Workflows" at bounding box center [375, 80] width 40 height 17
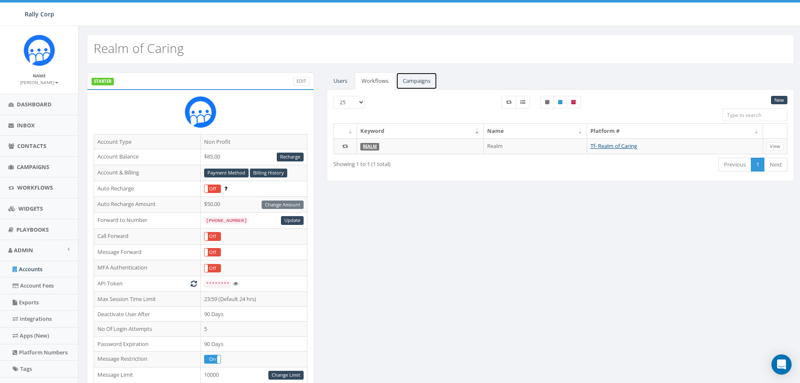
click at [417, 81] on link "Campaigns" at bounding box center [416, 80] width 41 height 17
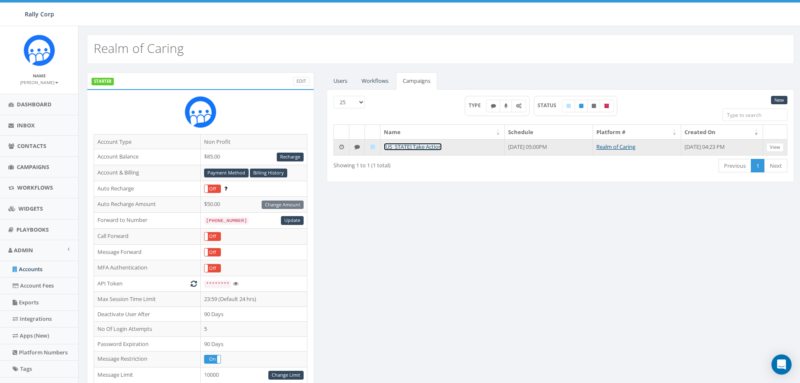
click at [400, 145] on link "Texas Take Action" at bounding box center [413, 147] width 58 height 8
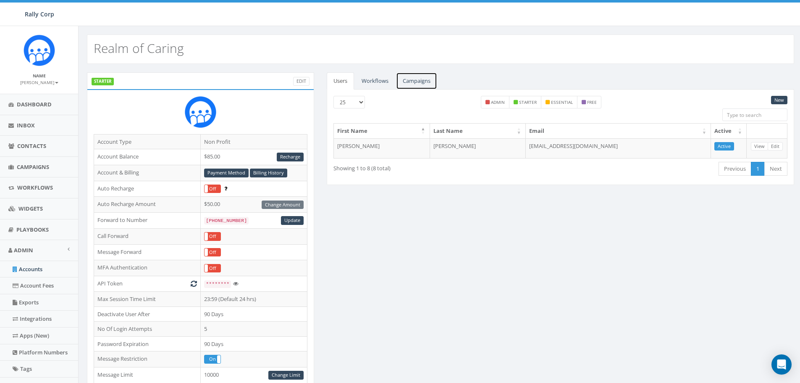
click at [420, 79] on link "Campaigns" at bounding box center [416, 80] width 41 height 17
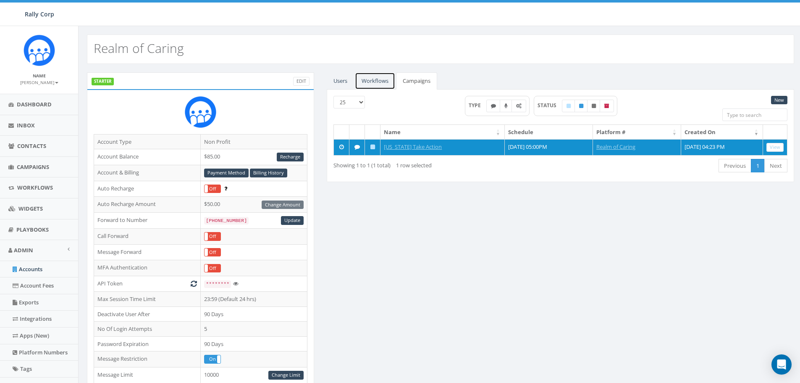
click at [375, 82] on link "Workflows" at bounding box center [375, 80] width 40 height 17
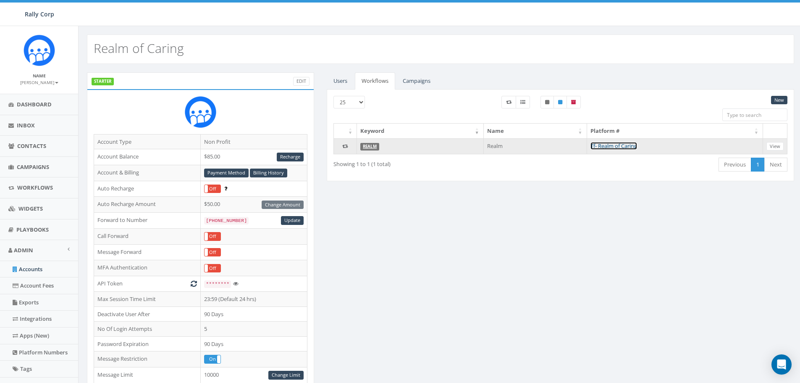
click at [604, 146] on link "Tf- Realm of Caring" at bounding box center [614, 146] width 47 height 8
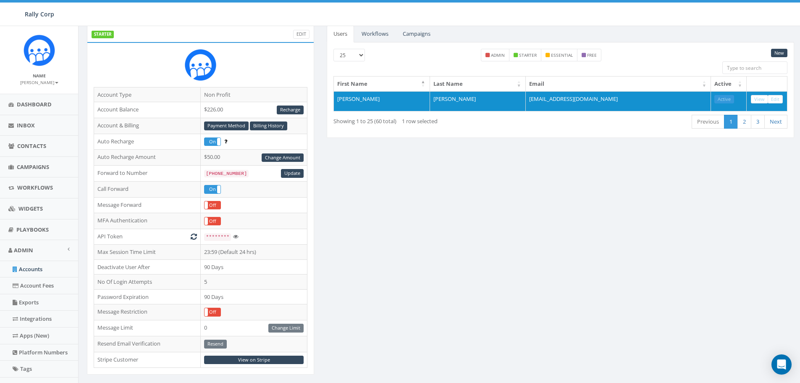
click at [45, 80] on small "[PERSON_NAME]" at bounding box center [39, 82] width 38 height 6
click at [36, 104] on link "Sign Out" at bounding box center [42, 105] width 66 height 11
